Goal: Transaction & Acquisition: Purchase product/service

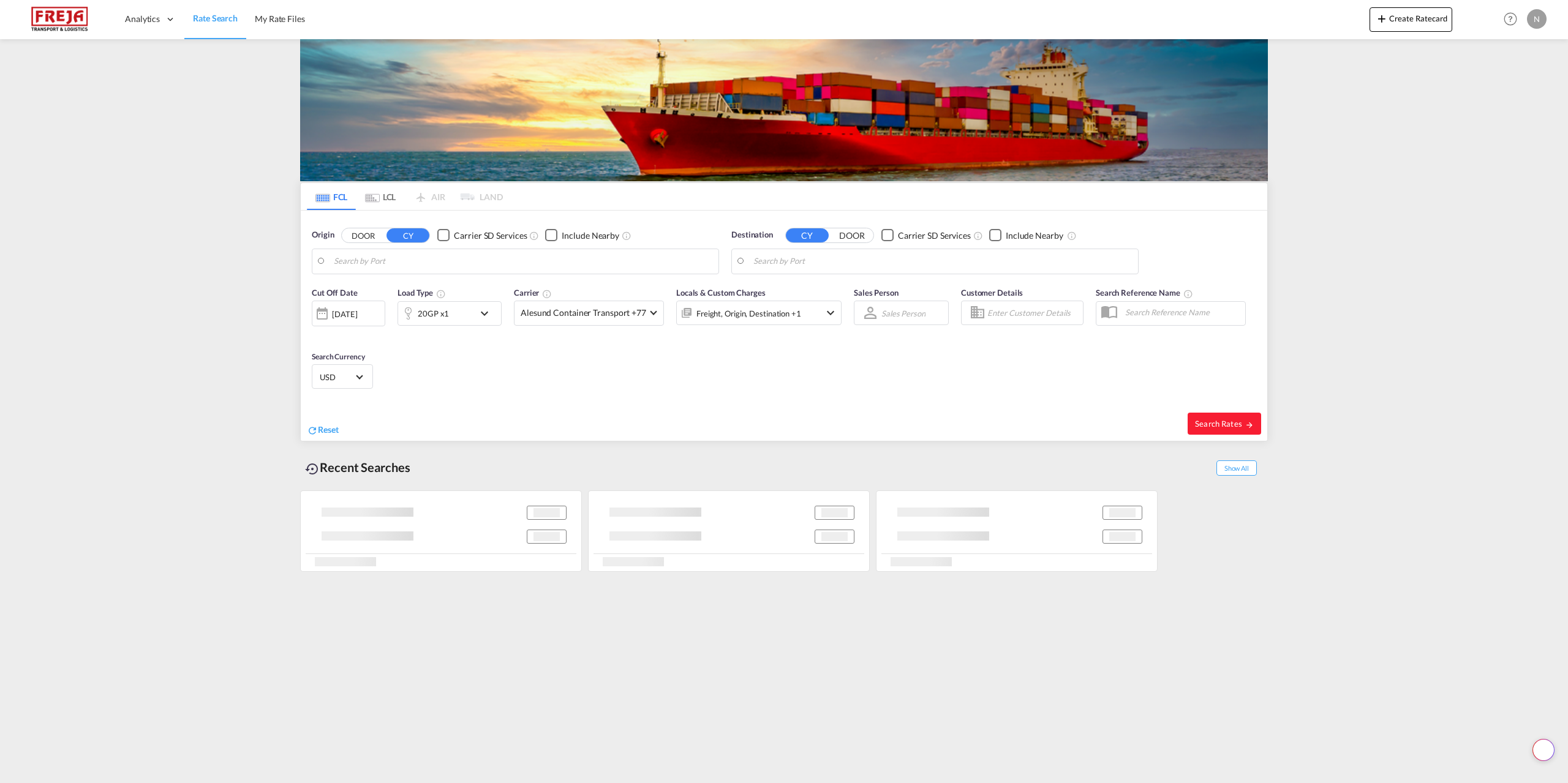
type input "[GEOGRAPHIC_DATA], [GEOGRAPHIC_DATA]"
type input "[PERSON_NAME] ([PERSON_NAME]), [GEOGRAPHIC_DATA]"
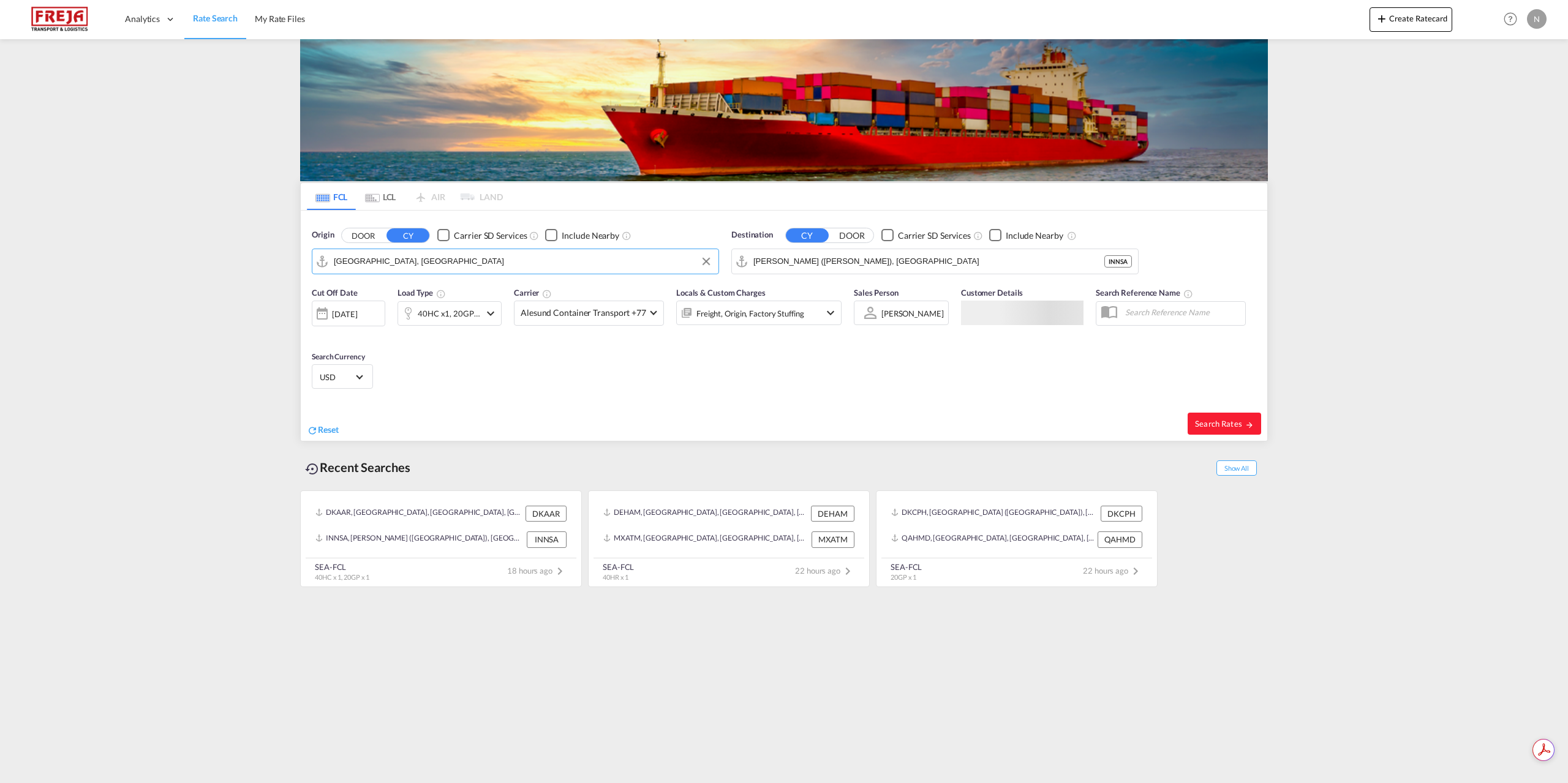
click at [511, 259] on input "[GEOGRAPHIC_DATA], [GEOGRAPHIC_DATA]" at bounding box center [523, 261] width 378 height 18
click at [449, 287] on div "Fredericia [GEOGRAPHIC_DATA] DKFRC" at bounding box center [428, 295] width 232 height 37
type input "[GEOGRAPHIC_DATA], DKFRC"
click at [821, 260] on input "[PERSON_NAME] ([PERSON_NAME]), [GEOGRAPHIC_DATA]" at bounding box center [942, 261] width 378 height 18
click at [854, 291] on div "[GEOGRAPHIC_DATA], [GEOGRAPHIC_DATA] [GEOGRAPHIC_DATA] [GEOGRAPHIC_DATA]" at bounding box center [848, 299] width 232 height 44
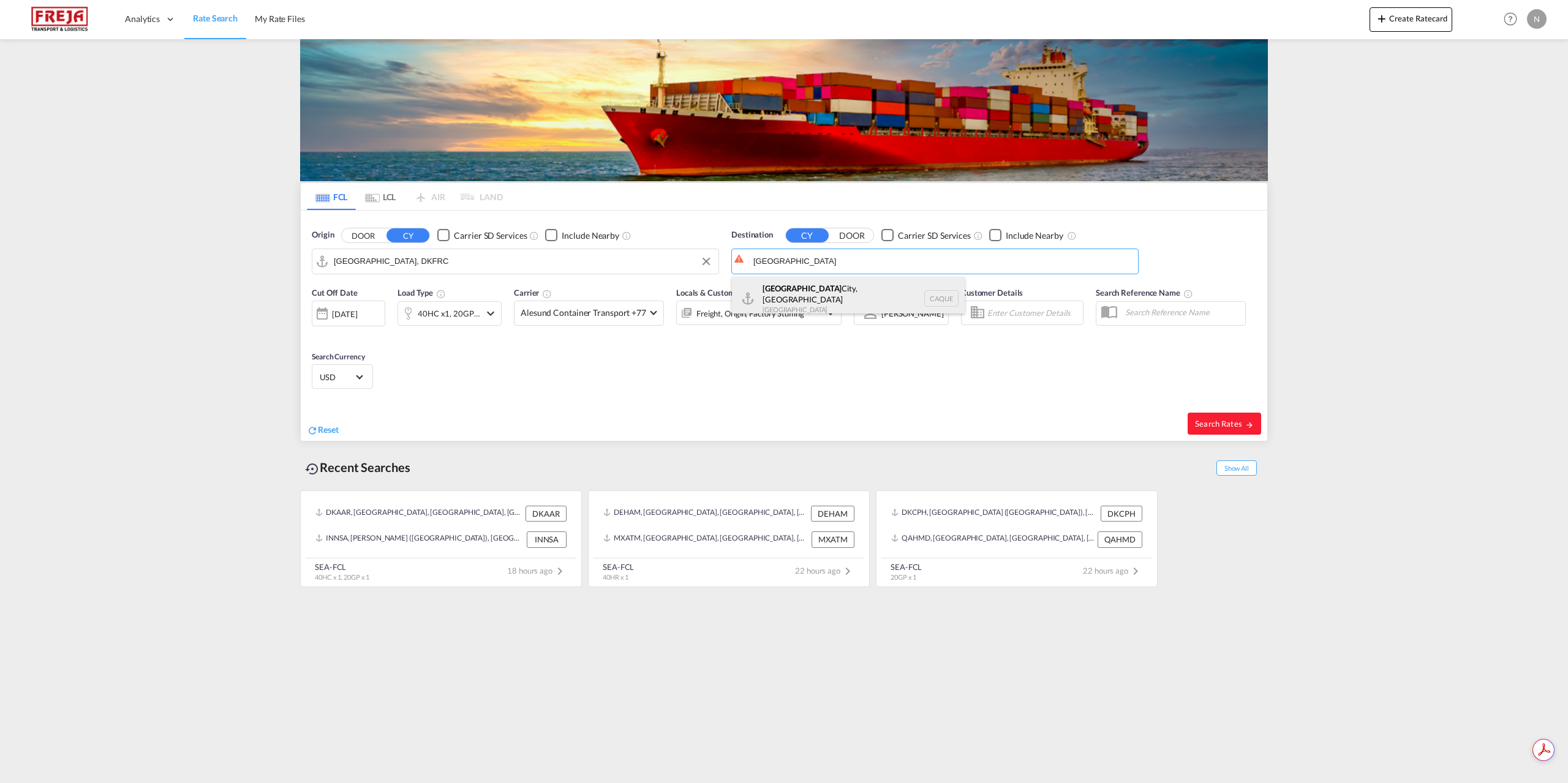
type input "[GEOGRAPHIC_DATA], [GEOGRAPHIC_DATA], [GEOGRAPHIC_DATA]"
click at [453, 307] on div "40HC x1, 20GP x1" at bounding box center [449, 313] width 63 height 17
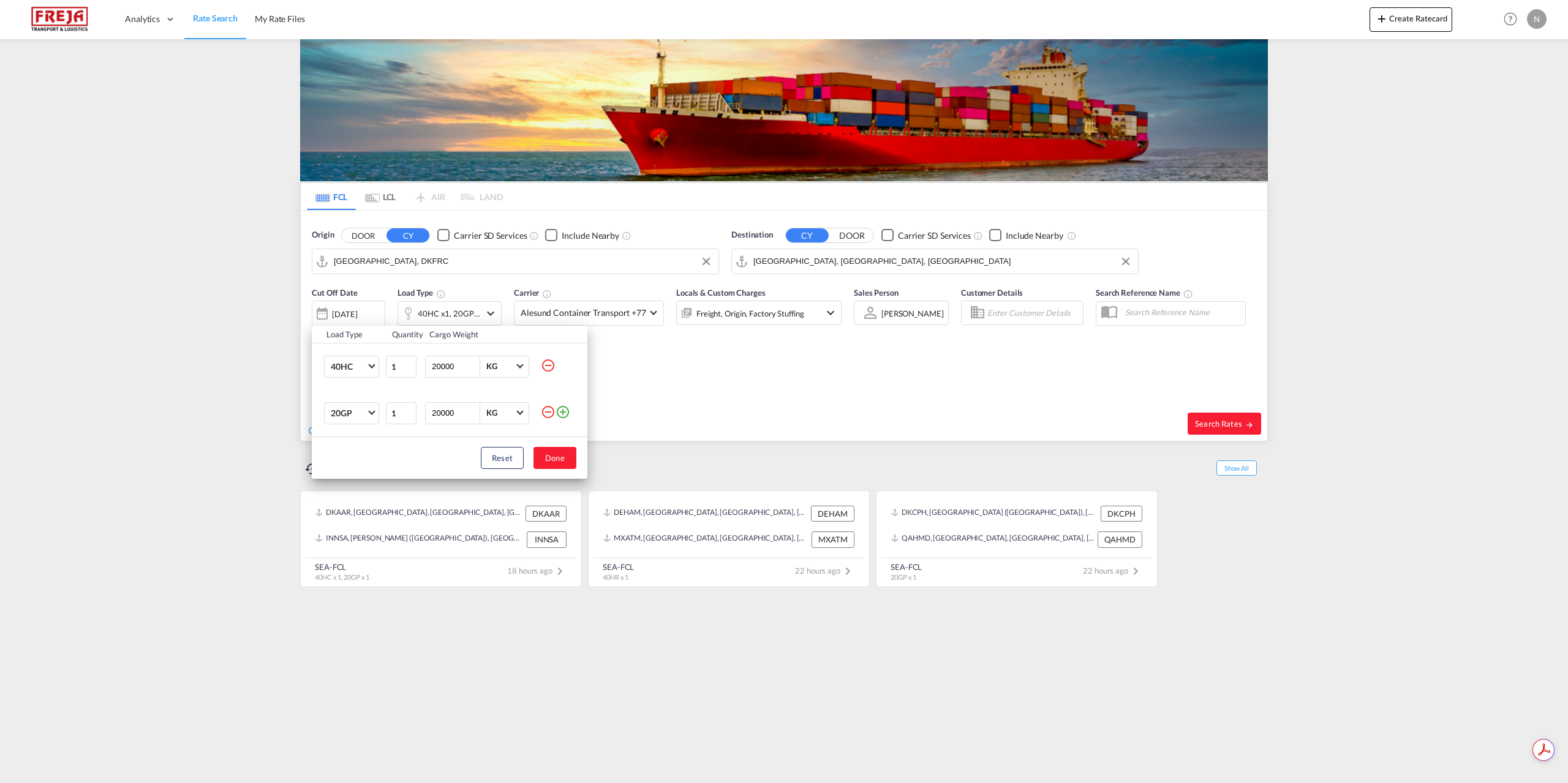
click at [549, 412] on md-icon "icon-minus-circle-outline" at bounding box center [548, 412] width 14 height 14
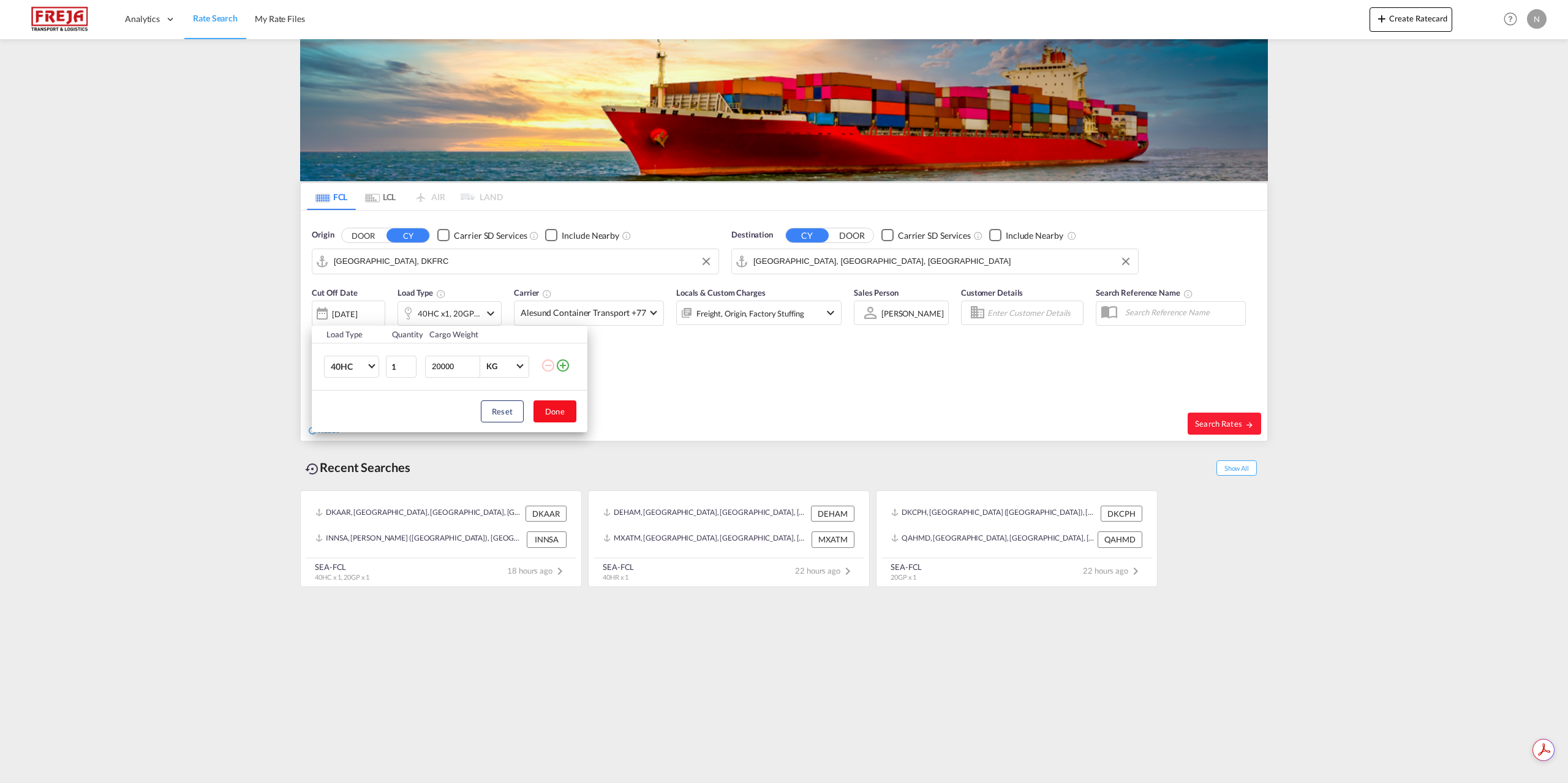
click at [565, 413] on button "Done" at bounding box center [554, 411] width 43 height 22
click at [615, 301] on md-select-value "Alesund Container Transport +77" at bounding box center [589, 313] width 149 height 24
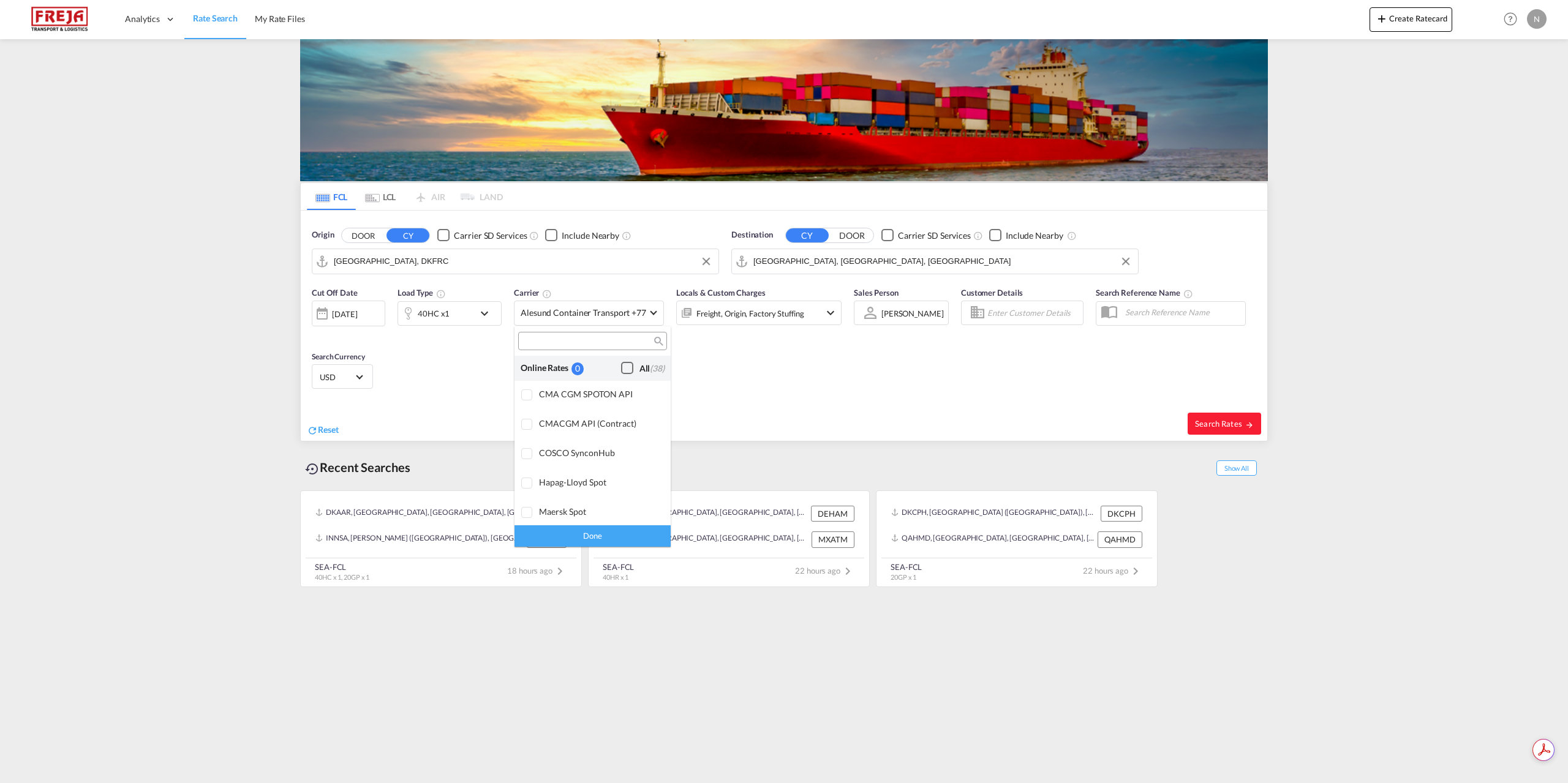
click at [651, 367] on span "(38)" at bounding box center [657, 368] width 14 height 11
click at [588, 537] on div "Done" at bounding box center [592, 536] width 156 height 21
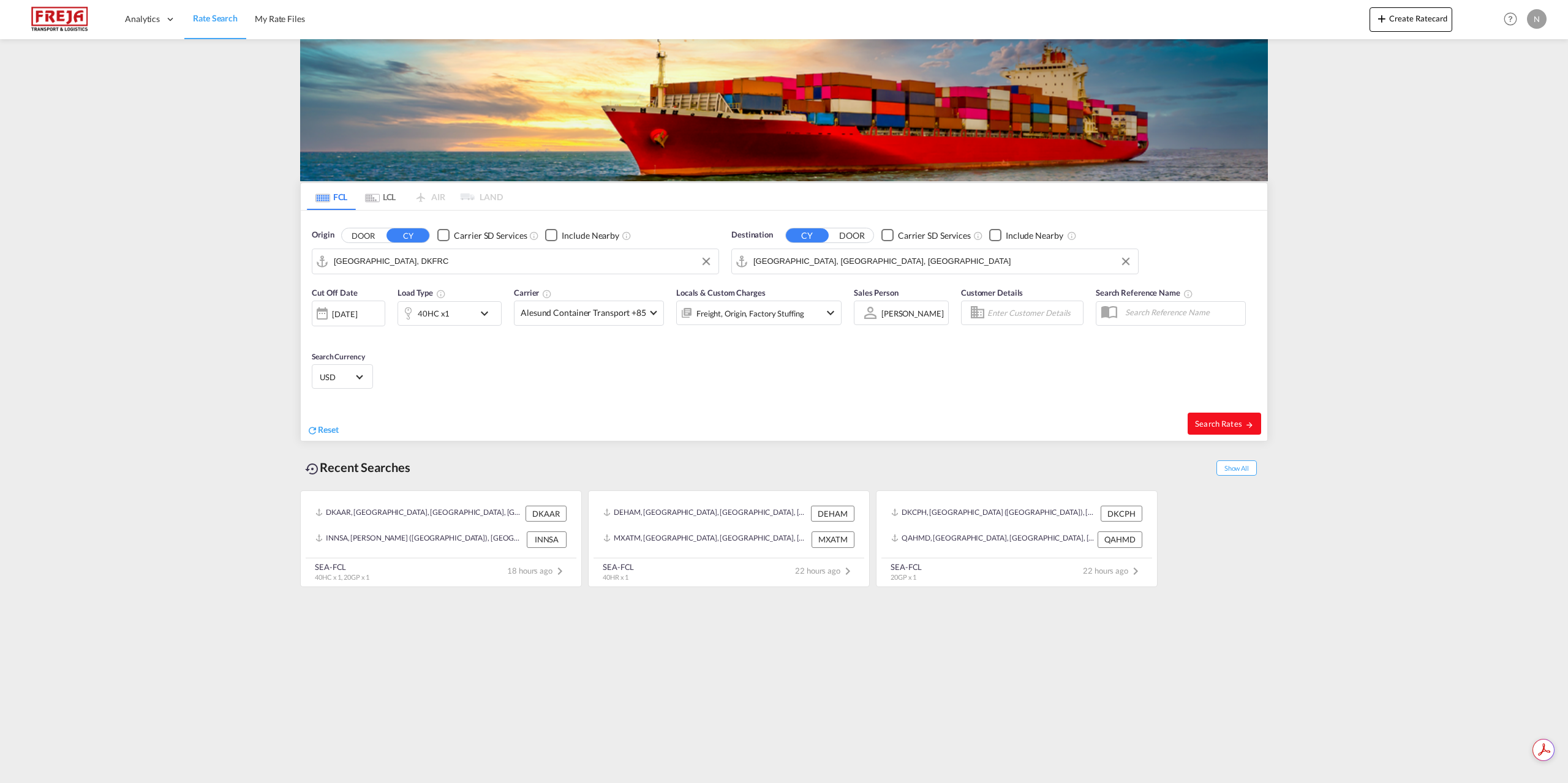
click at [1205, 428] on button "Search Rates" at bounding box center [1223, 423] width 73 height 22
type input "DKFRC to CAQUE / [DATE]"
